Goal: Use online tool/utility: Utilize a website feature to perform a specific function

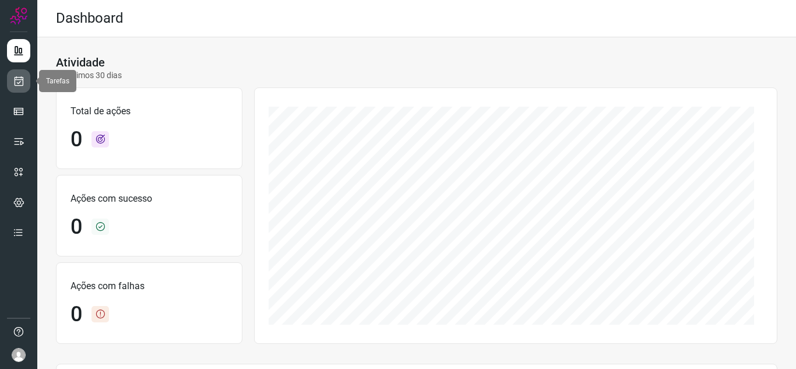
click at [13, 75] on link at bounding box center [18, 80] width 23 height 23
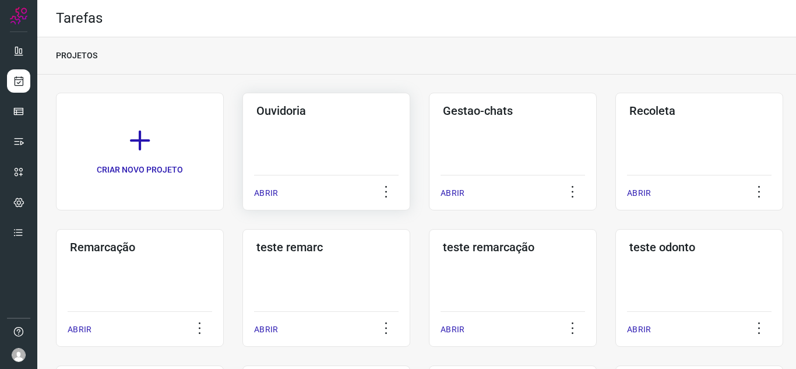
click at [275, 189] on p "ABRIR" at bounding box center [266, 193] width 24 height 12
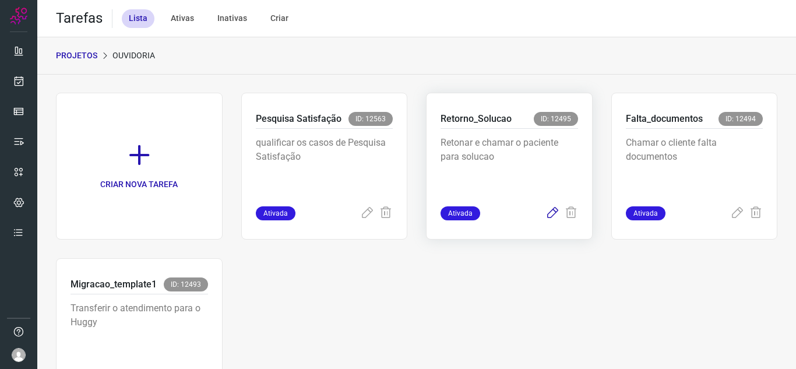
click at [546, 208] on icon at bounding box center [553, 213] width 14 height 14
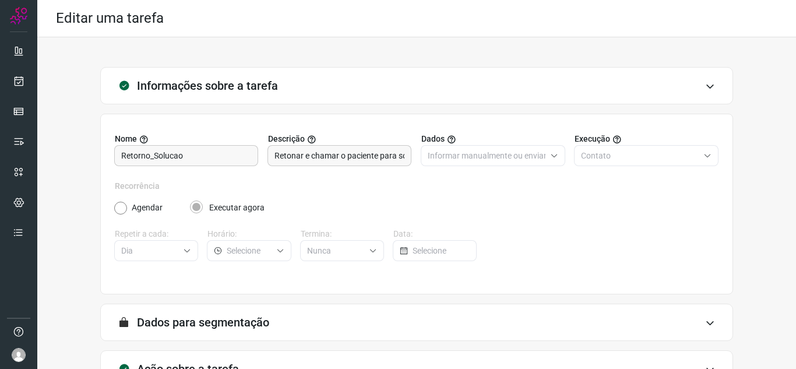
scroll to position [86, 0]
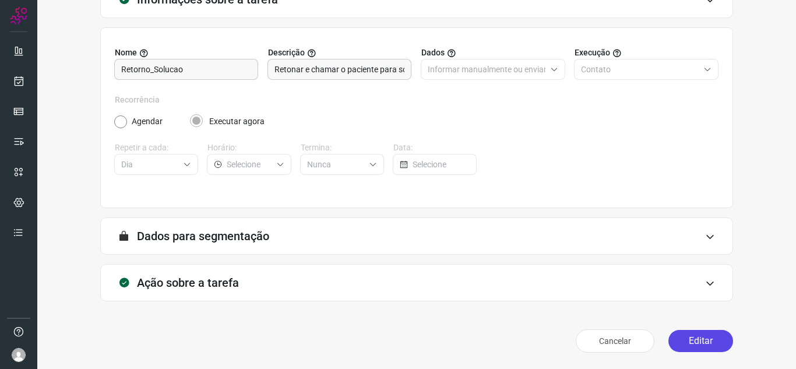
click at [674, 345] on button "Editar" at bounding box center [701, 341] width 65 height 22
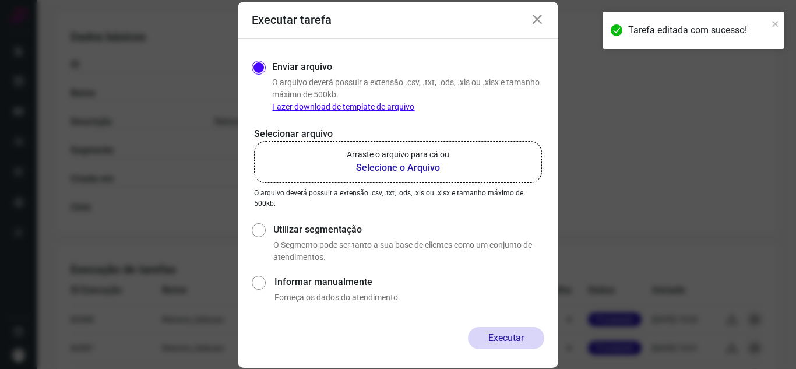
scroll to position [196, 0]
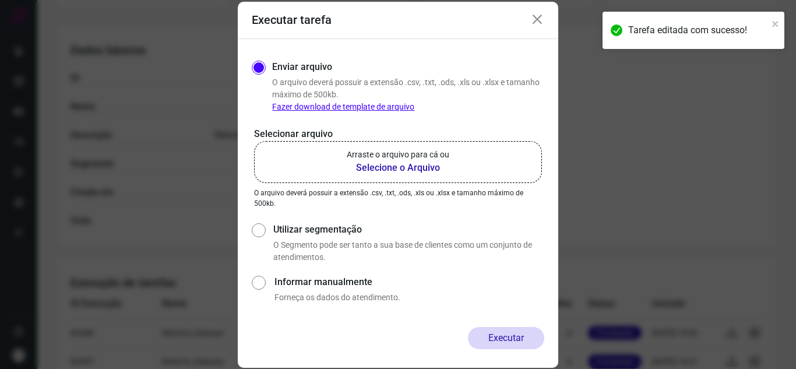
click at [379, 170] on b "Selecione o Arquivo" at bounding box center [398, 168] width 103 height 14
click at [0, 0] on input "Arraste o arquivo para cá ou Selecione o Arquivo" at bounding box center [0, 0] width 0 height 0
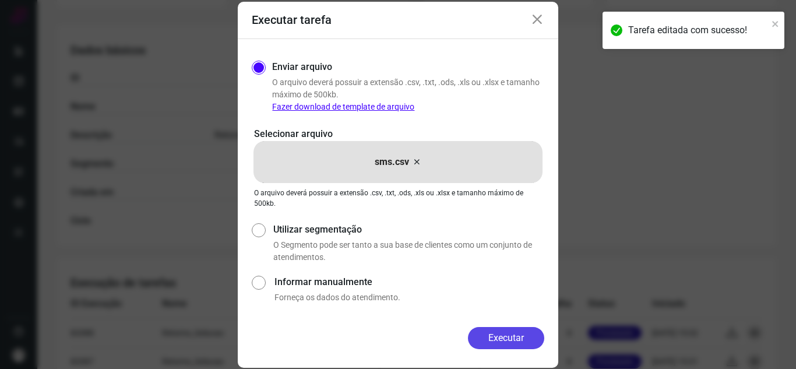
click at [489, 329] on button "Executar" at bounding box center [506, 338] width 76 height 22
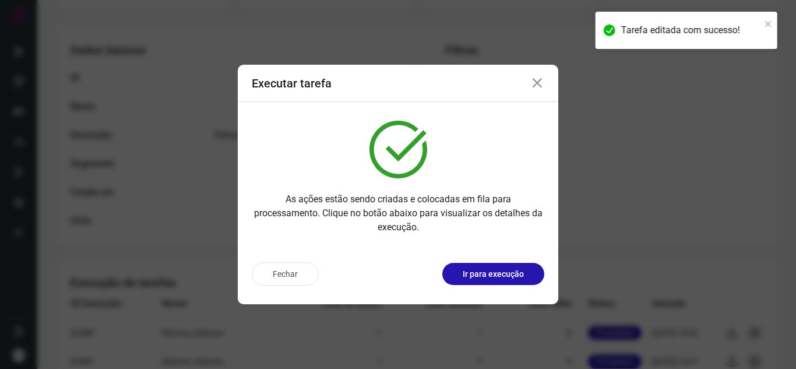
click at [504, 277] on div "Fechar Ir para execução" at bounding box center [398, 273] width 293 height 23
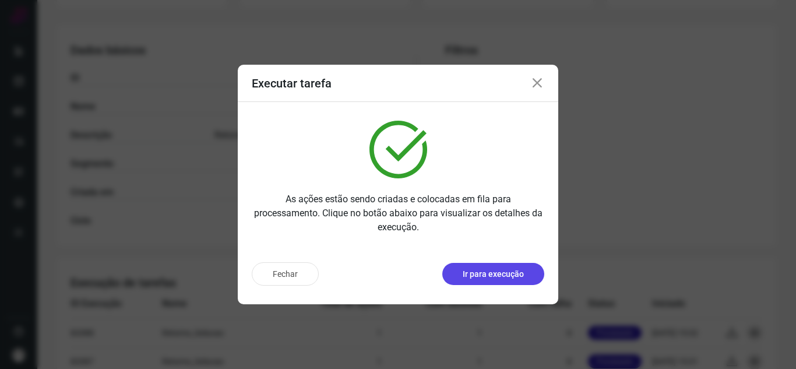
click at [504, 277] on p "Ir para execução" at bounding box center [493, 274] width 61 height 12
